Goal: Communication & Community: Answer question/provide support

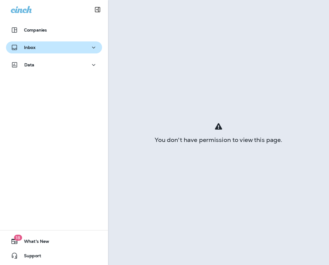
click at [47, 49] on div "Inbox" at bounding box center [54, 48] width 86 height 8
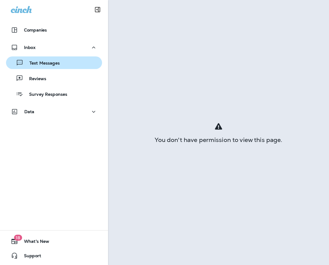
click at [30, 68] on button "Text Messages" at bounding box center [54, 62] width 96 height 13
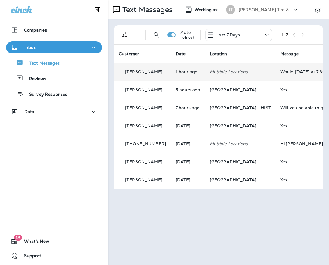
click at [301, 71] on div "Would [DATE] at 7:30 be OK?" at bounding box center [320, 71] width 80 height 5
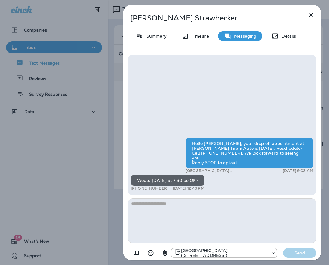
click at [310, 15] on icon "button" at bounding box center [310, 14] width 7 height 7
